Goal: Task Accomplishment & Management: Manage account settings

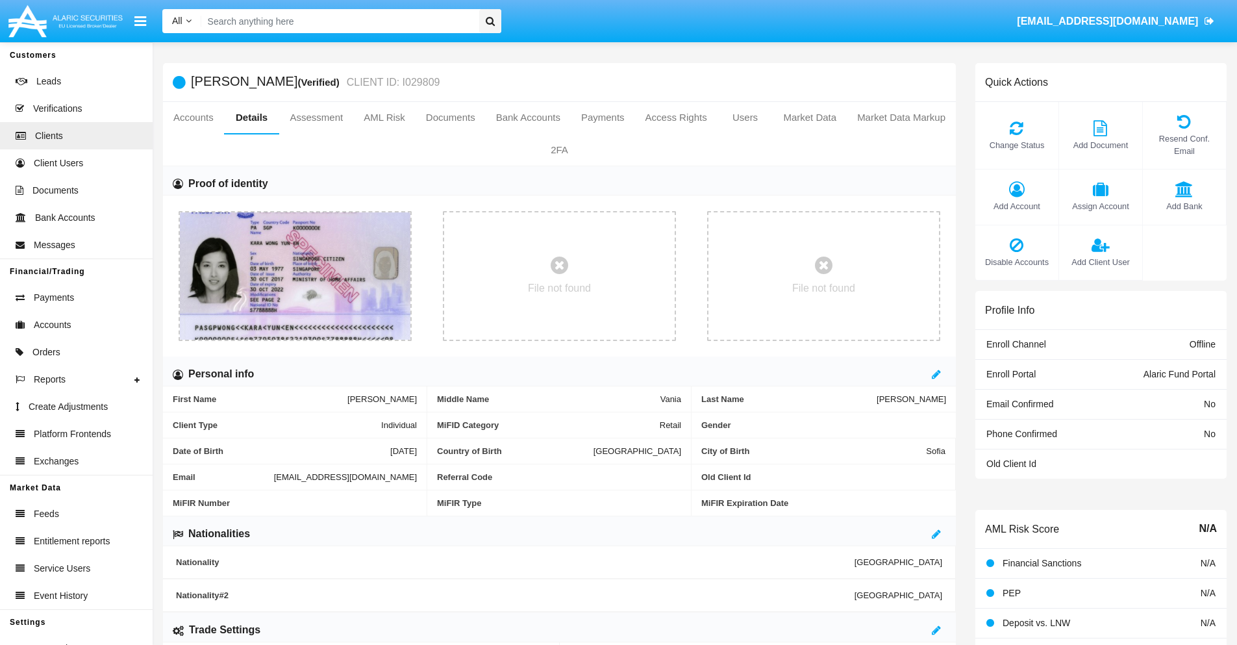
click at [1017, 206] on span "Add Account" at bounding box center [1017, 206] width 70 height 12
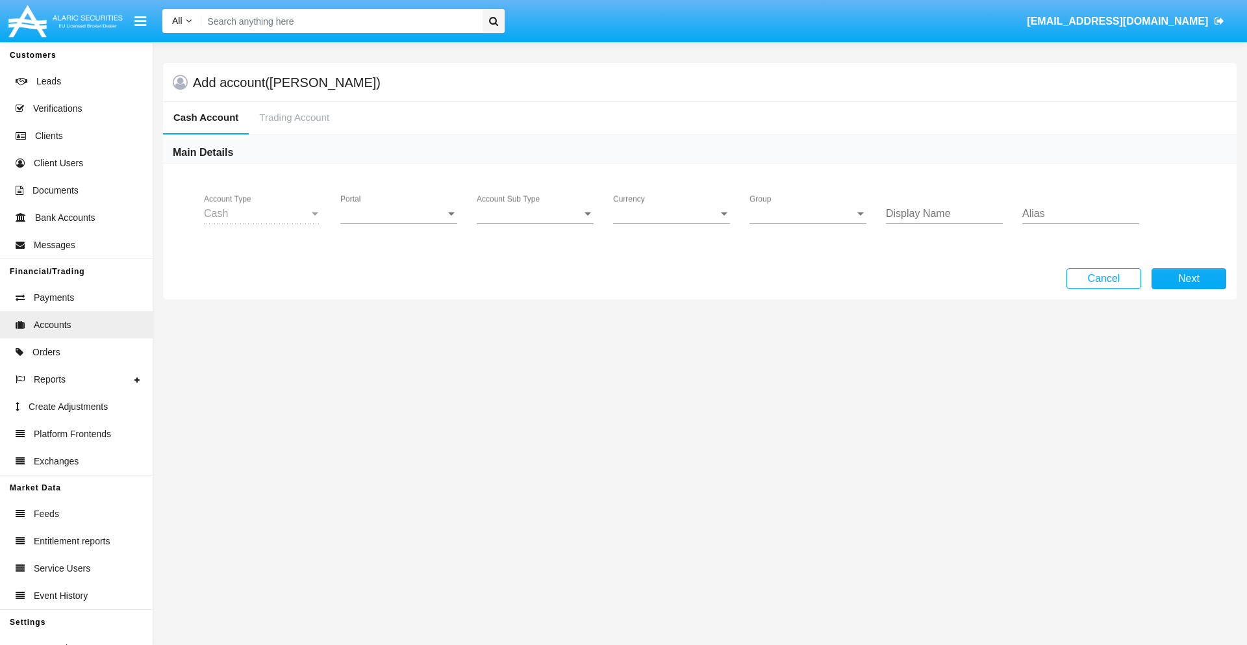
click at [399, 214] on span "Portal" at bounding box center [392, 214] width 105 height 12
click at [400, 286] on span "Alaric Fund Portal" at bounding box center [400, 285] width 120 height 31
click at [535, 214] on span "Account Sub Type" at bounding box center [529, 214] width 105 height 12
click at [535, 223] on span "Fund Cash" at bounding box center [535, 223] width 117 height 31
click at [808, 214] on span "Group" at bounding box center [802, 214] width 105 height 12
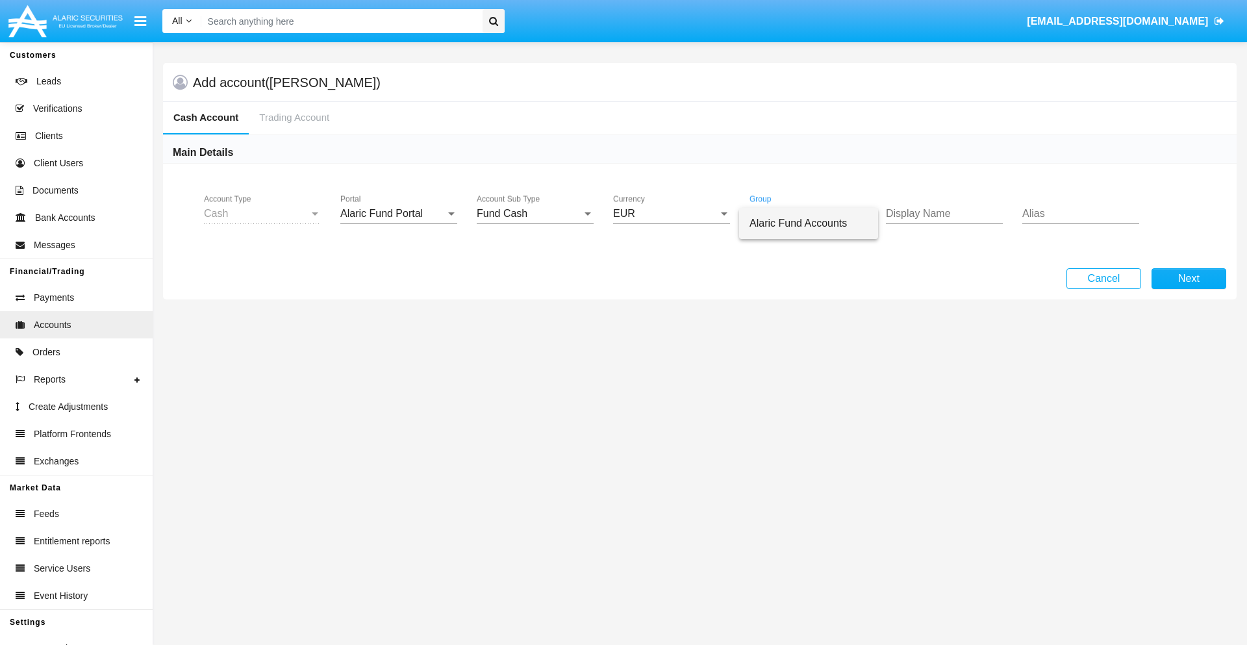
click at [809, 223] on span "Alaric Fund Accounts" at bounding box center [809, 223] width 118 height 31
type input "mint green"
type input "violet"
click at [1189, 279] on button "Next" at bounding box center [1189, 278] width 75 height 21
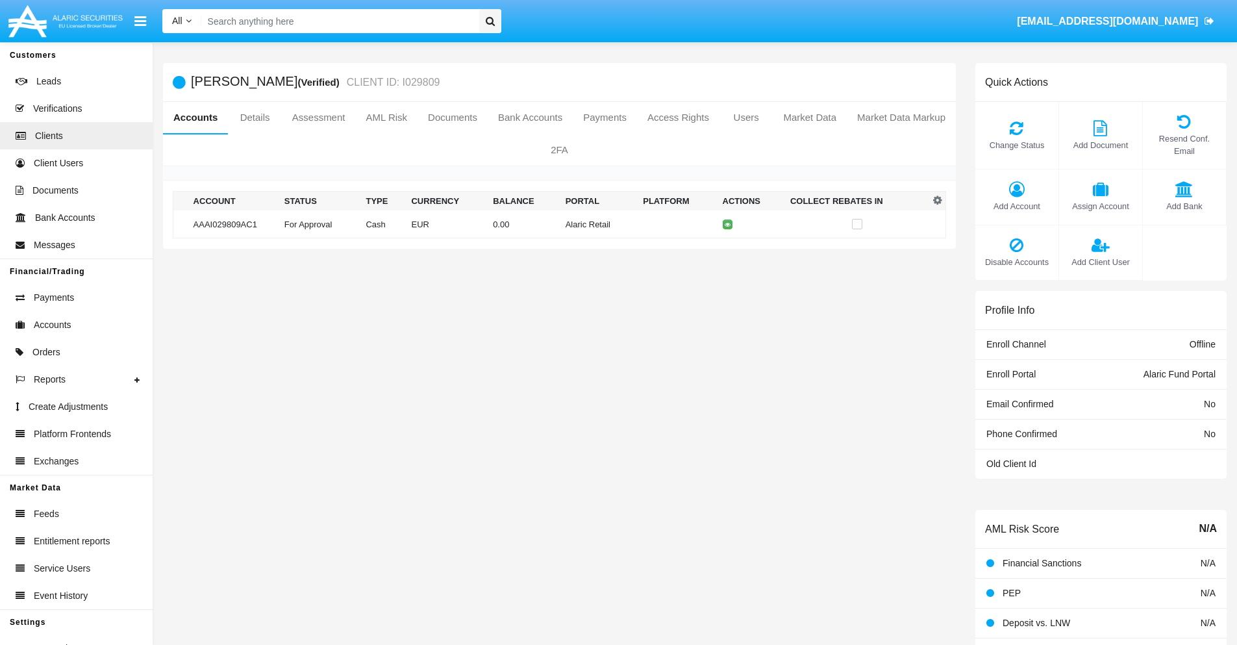
click at [561, 224] on td "Alaric Retail" at bounding box center [600, 224] width 78 height 28
click at [1017, 145] on span "Change Status" at bounding box center [1017, 145] width 70 height 12
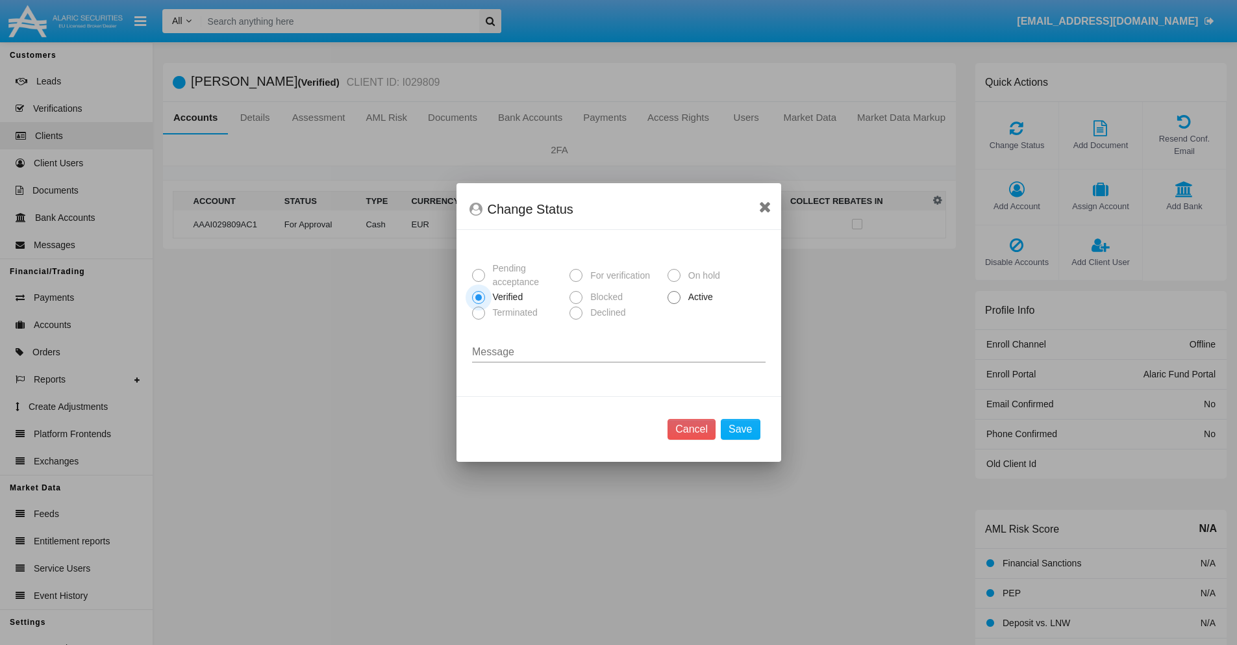
click at [698, 297] on span "Active" at bounding box center [699, 297] width 36 height 14
click at [674, 304] on input "Active" at bounding box center [674, 304] width 1 height 1
radio input "true"
click at [741, 429] on button "Save" at bounding box center [740, 429] width 39 height 21
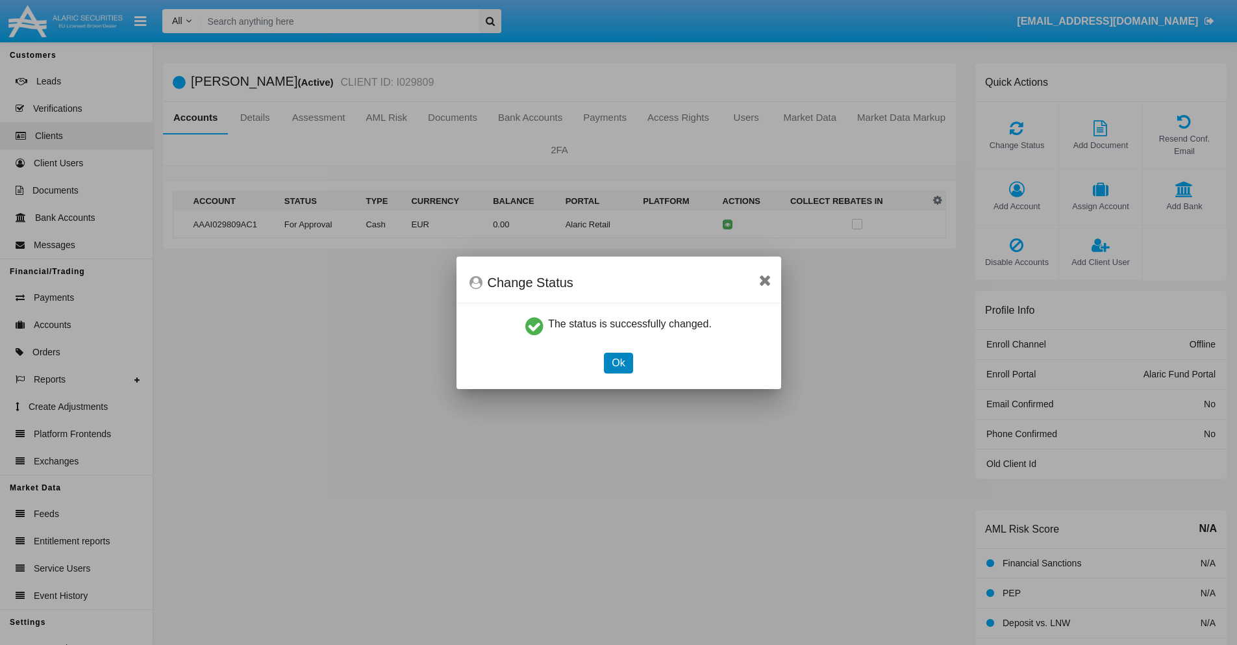
click at [618, 362] on button "Ok" at bounding box center [618, 363] width 29 height 21
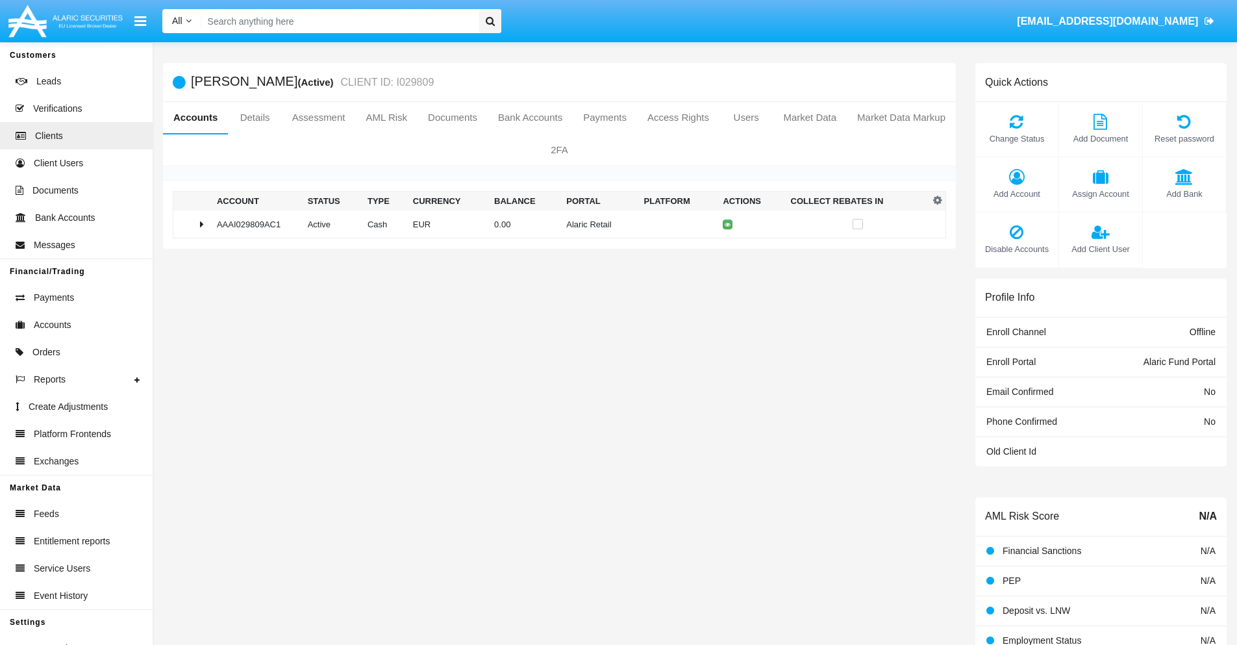
click at [555, 224] on td "0.00" at bounding box center [525, 224] width 72 height 28
click at [728, 251] on icon at bounding box center [731, 252] width 6 height 6
